Goal: Connect with others: Connect with others

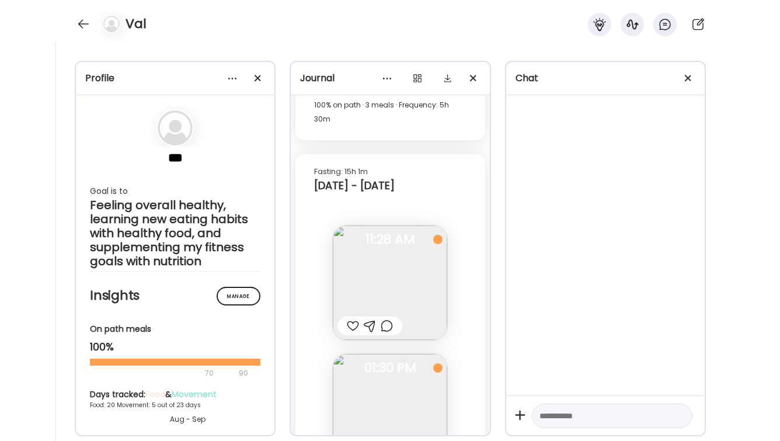
scroll to position [11043, 0]
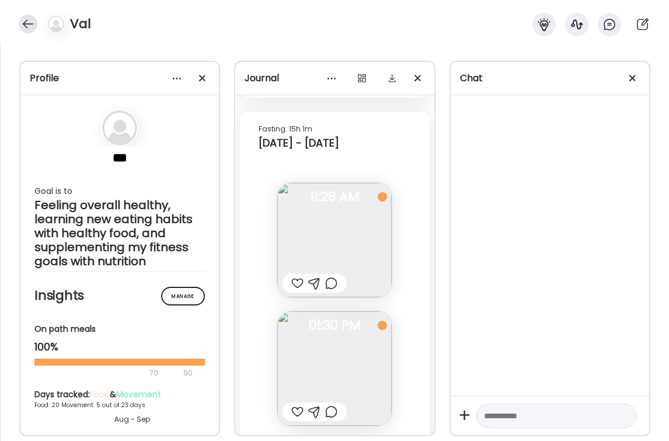
click at [25, 29] on div at bounding box center [28, 24] width 19 height 19
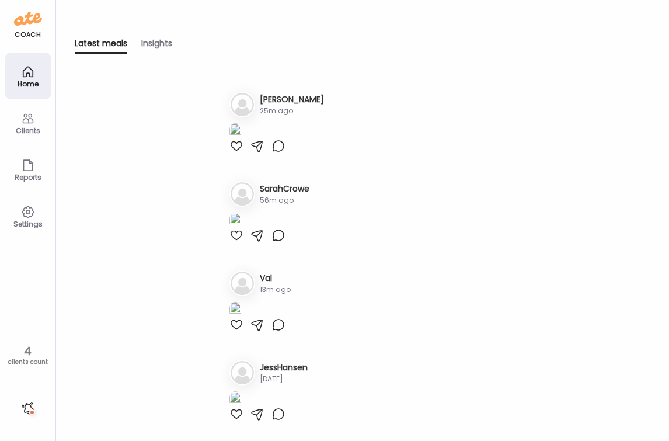
click at [30, 81] on div "Home" at bounding box center [28, 84] width 42 height 8
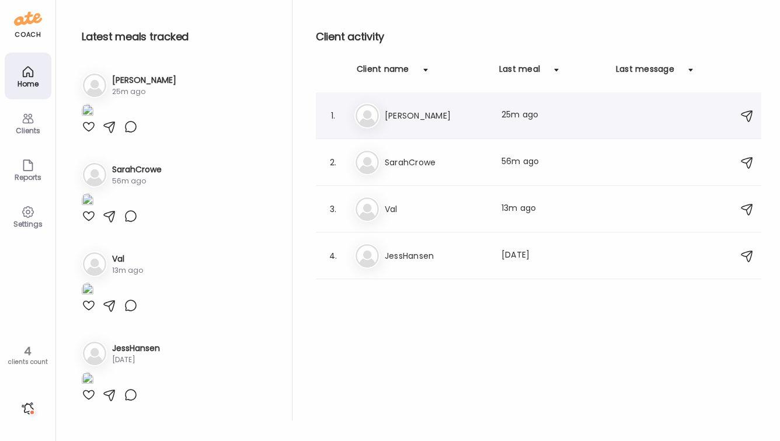
click at [448, 116] on h3 "[PERSON_NAME]" at bounding box center [436, 116] width 103 height 14
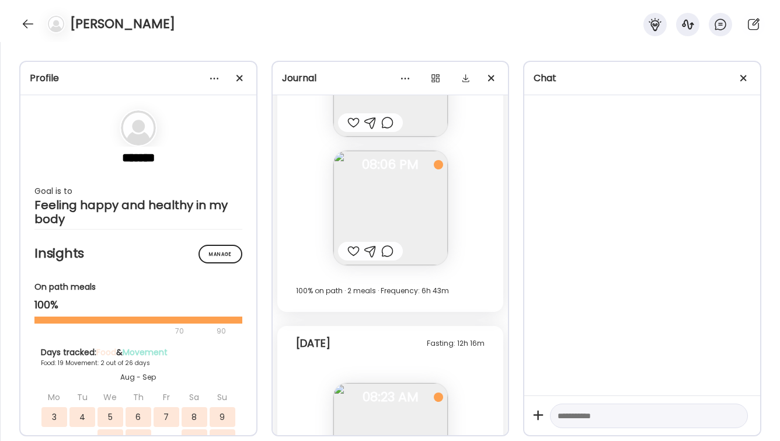
scroll to position [10745, 0]
click at [388, 206] on img at bounding box center [390, 206] width 114 height 114
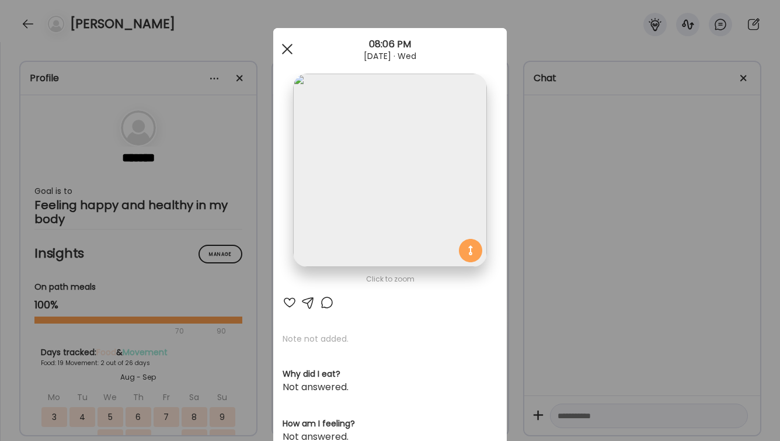
click at [286, 47] on span at bounding box center [287, 49] width 11 height 11
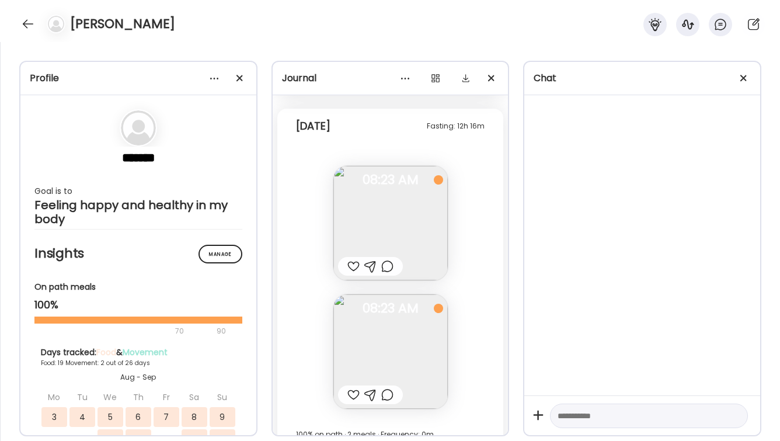
scroll to position [10961, 0]
click at [388, 223] on img at bounding box center [390, 222] width 114 height 114
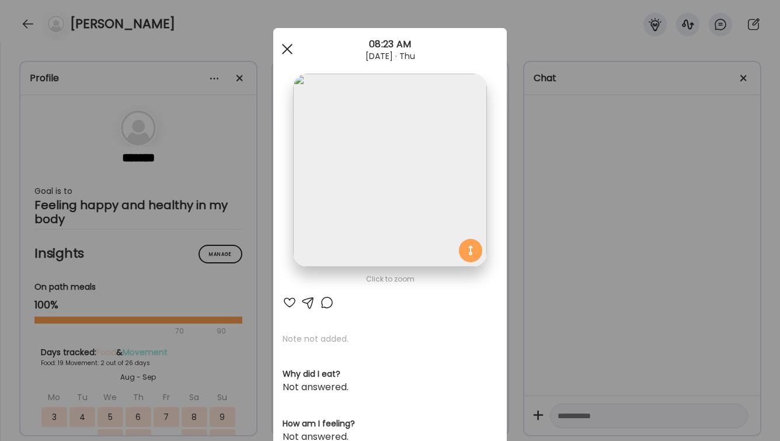
click at [283, 46] on span at bounding box center [287, 49] width 11 height 11
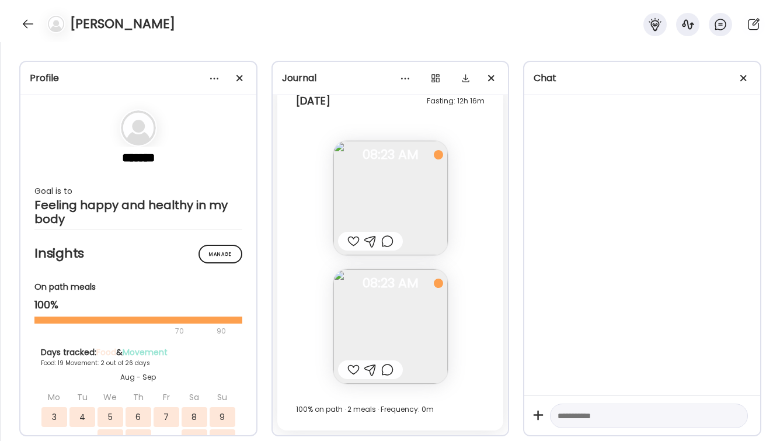
scroll to position [10986, 0]
click at [23, 25] on div at bounding box center [28, 24] width 19 height 19
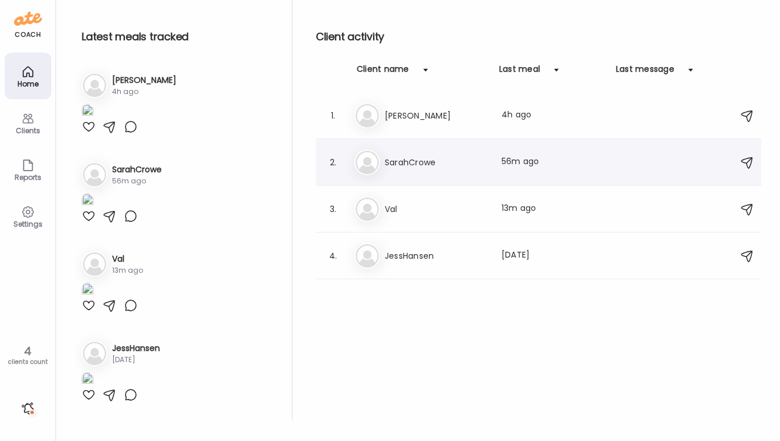
click at [436, 172] on div "Sa SarahCrowe Last meal: 56m ago" at bounding box center [540, 162] width 372 height 26
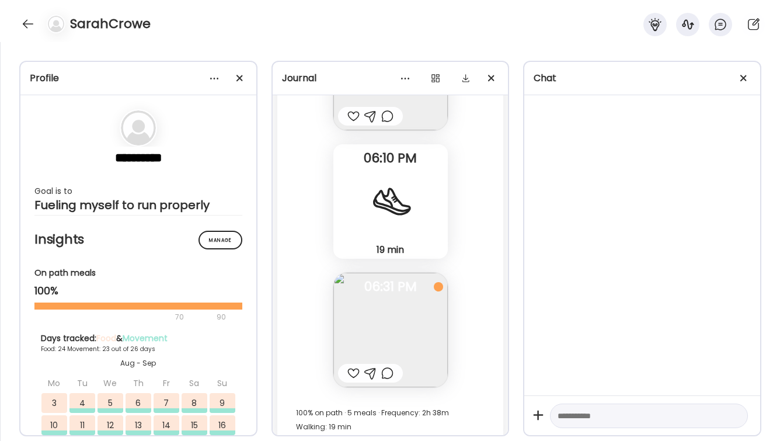
scroll to position [43083, 0]
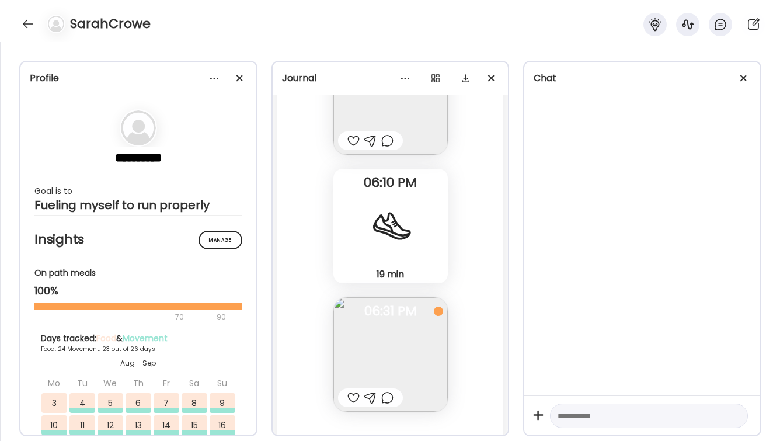
click at [377, 349] on img at bounding box center [390, 354] width 114 height 114
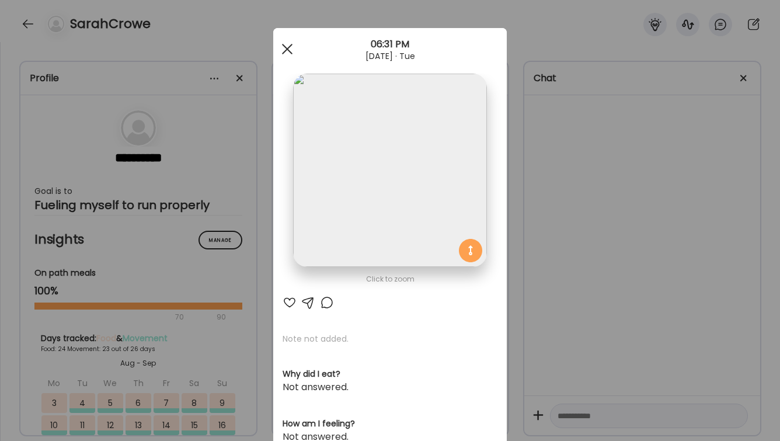
click at [286, 47] on div at bounding box center [287, 48] width 23 height 23
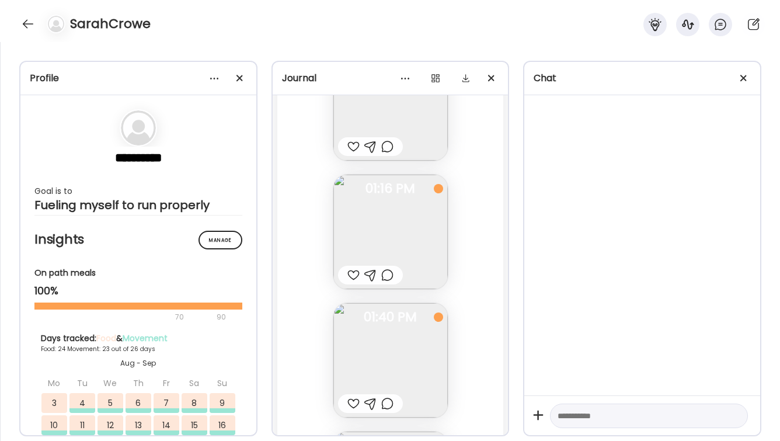
scroll to position [42643, 0]
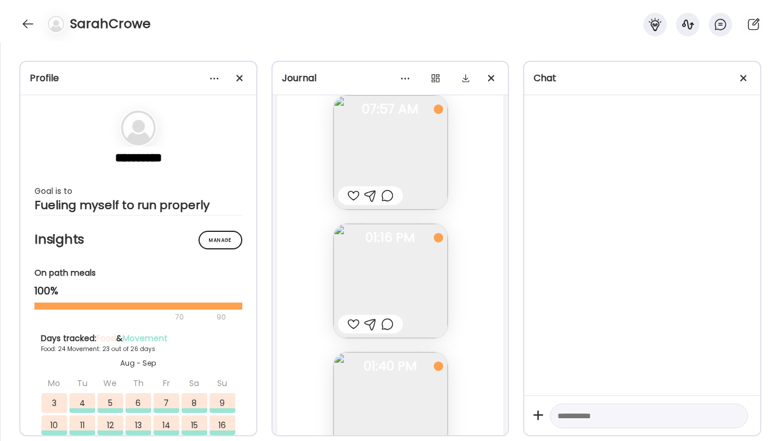
click at [395, 270] on img at bounding box center [390, 281] width 114 height 114
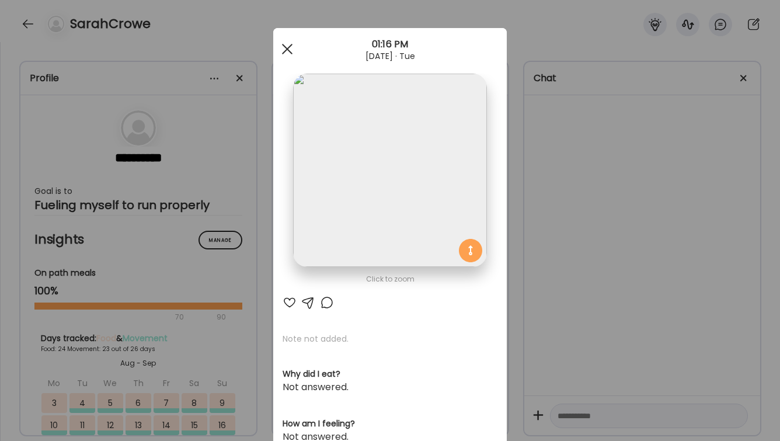
click at [291, 48] on div at bounding box center [287, 48] width 23 height 23
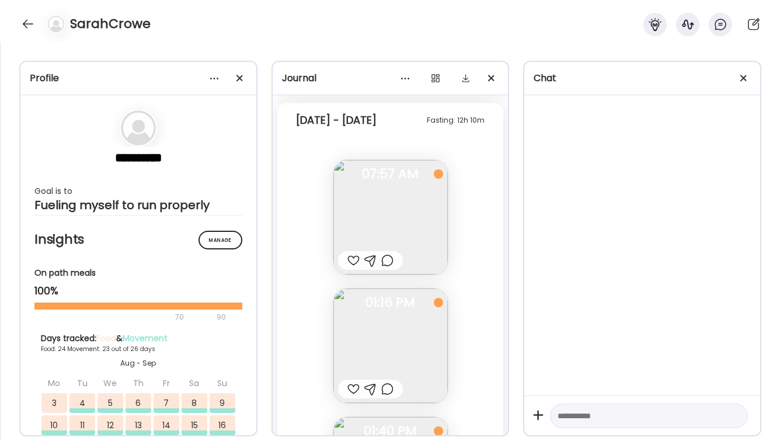
scroll to position [42576, 0]
